Goal: Task Accomplishment & Management: Manage account settings

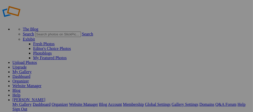
scroll to position [13, 0]
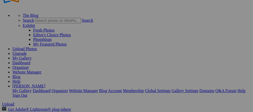
scroll to position [0, 0]
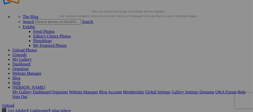
scroll to position [27, 0]
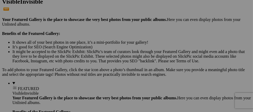
scroll to position [144, 0]
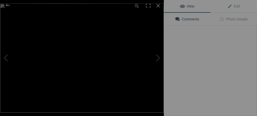
click at [100, 83] on img at bounding box center [82, 57] width 164 height 109
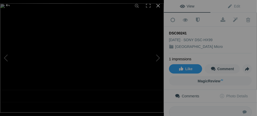
click at [160, 5] on div at bounding box center [157, 5] width 11 height 11
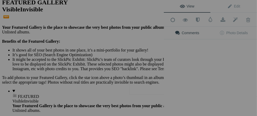
click at [152, 75] on button at bounding box center [144, 58] width 39 height 42
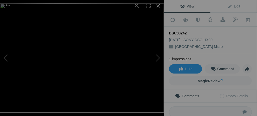
click at [157, 7] on div at bounding box center [157, 5] width 11 height 11
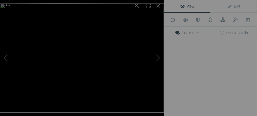
click at [197, 76] on div "View Edit Add to Quick Collection Remove from Quick Collection Hide from Public…" at bounding box center [210, 58] width 93 height 116
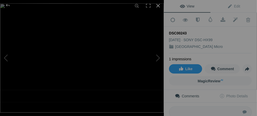
click at [159, 6] on div at bounding box center [157, 5] width 11 height 11
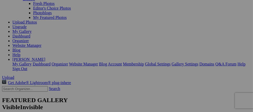
scroll to position [0, 0]
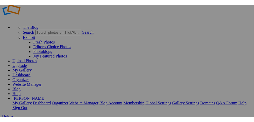
scroll to position [12, 0]
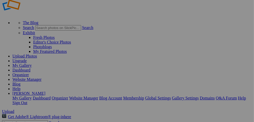
drag, startPoint x: 233, startPoint y: 35, endPoint x: 250, endPoint y: 37, distance: 16.9
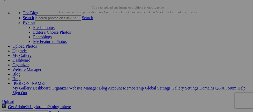
scroll to position [21, 0]
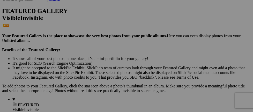
scroll to position [145, 0]
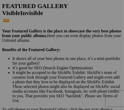
drag, startPoint x: 26, startPoint y: 62, endPoint x: 6, endPoint y: 52, distance: 21.8
drag, startPoint x: 28, startPoint y: 67, endPoint x: -10, endPoint y: 60, distance: 38.7
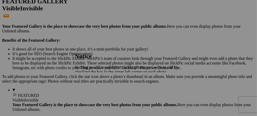
click at [84, 85] on span "Close" at bounding box center [79, 85] width 9 height 4
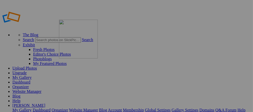
drag, startPoint x: 153, startPoint y: 79, endPoint x: 132, endPoint y: 65, distance: 24.8
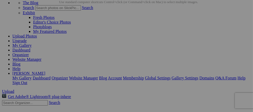
scroll to position [32, 0]
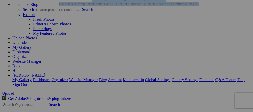
scroll to position [47, 0]
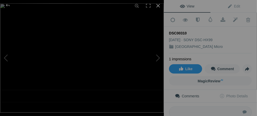
click at [158, 4] on div at bounding box center [157, 5] width 11 height 11
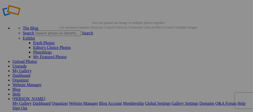
scroll to position [12, 0]
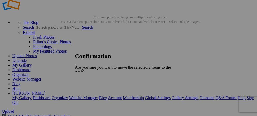
click at [92, 93] on span "Yes" at bounding box center [89, 94] width 6 height 4
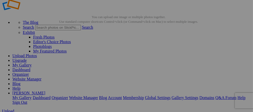
drag, startPoint x: 96, startPoint y: 90, endPoint x: 97, endPoint y: 87, distance: 3.0
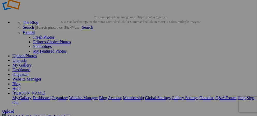
click at [0, 0] on div "View Edit Add to Quick Collection Remove from Quick Collection Hide from Public…" at bounding box center [0, 0] width 0 height 0
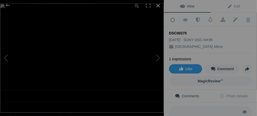
click at [159, 5] on div at bounding box center [157, 5] width 11 height 11
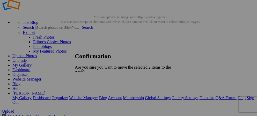
click at [92, 92] on link "Yes" at bounding box center [89, 94] width 6 height 4
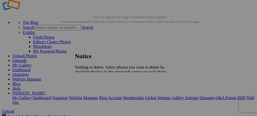
click at [75, 48] on link at bounding box center [75, 48] width 0 height 0
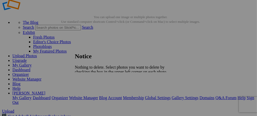
click at [84, 83] on span "Close" at bounding box center [79, 85] width 9 height 4
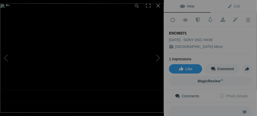
click at [150, 85] on img at bounding box center [82, 57] width 164 height 109
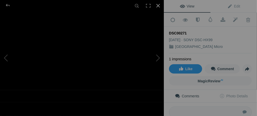
click at [155, 5] on div at bounding box center [157, 5] width 11 height 11
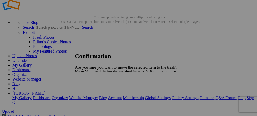
click at [92, 90] on span "Yes" at bounding box center [89, 90] width 6 height 4
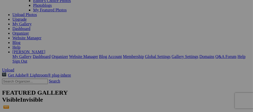
scroll to position [23, 0]
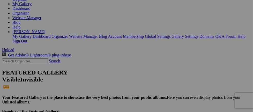
scroll to position [74, 0]
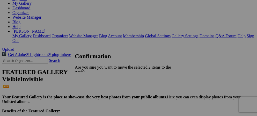
click at [92, 92] on span "Yes" at bounding box center [89, 94] width 6 height 4
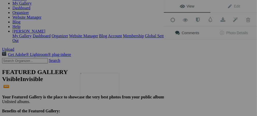
click at [100, 84] on img at bounding box center [99, 86] width 39 height 26
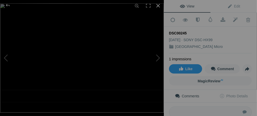
click at [161, 4] on div at bounding box center [157, 5] width 11 height 11
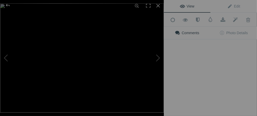
click at [156, 83] on img at bounding box center [82, 57] width 164 height 109
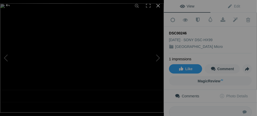
click at [158, 5] on div at bounding box center [157, 5] width 11 height 11
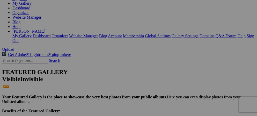
click at [0, 0] on div "View Edit Add to Quick Collection Remove from Quick Collection Hide from Public…" at bounding box center [0, 0] width 0 height 0
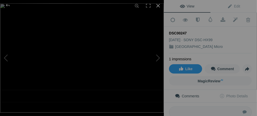
click at [157, 5] on div at bounding box center [157, 5] width 11 height 11
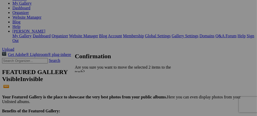
click at [92, 92] on span "Yes" at bounding box center [89, 94] width 6 height 4
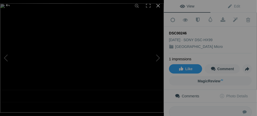
click at [158, 6] on div at bounding box center [157, 5] width 11 height 11
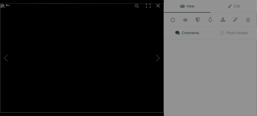
click at [146, 81] on img at bounding box center [82, 57] width 164 height 109
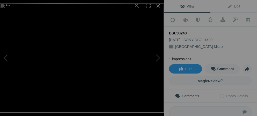
click at [159, 3] on div at bounding box center [157, 5] width 11 height 11
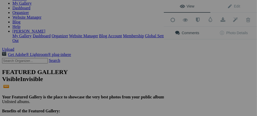
click at [197, 83] on div "View Edit Add to Quick Collection Remove from Quick Collection Hide from Public…" at bounding box center [210, 58] width 93 height 116
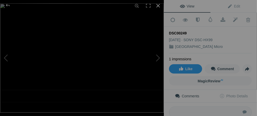
click at [158, 5] on div at bounding box center [157, 5] width 11 height 11
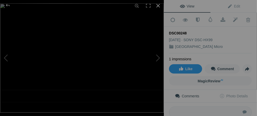
click at [157, 4] on div at bounding box center [157, 5] width 11 height 11
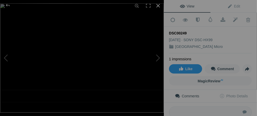
click at [159, 6] on div at bounding box center [157, 5] width 11 height 11
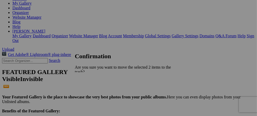
click at [92, 92] on span "Yes" at bounding box center [89, 94] width 6 height 4
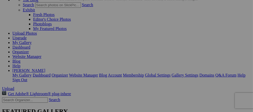
scroll to position [35, 0]
